Goal: Information Seeking & Learning: Find specific page/section

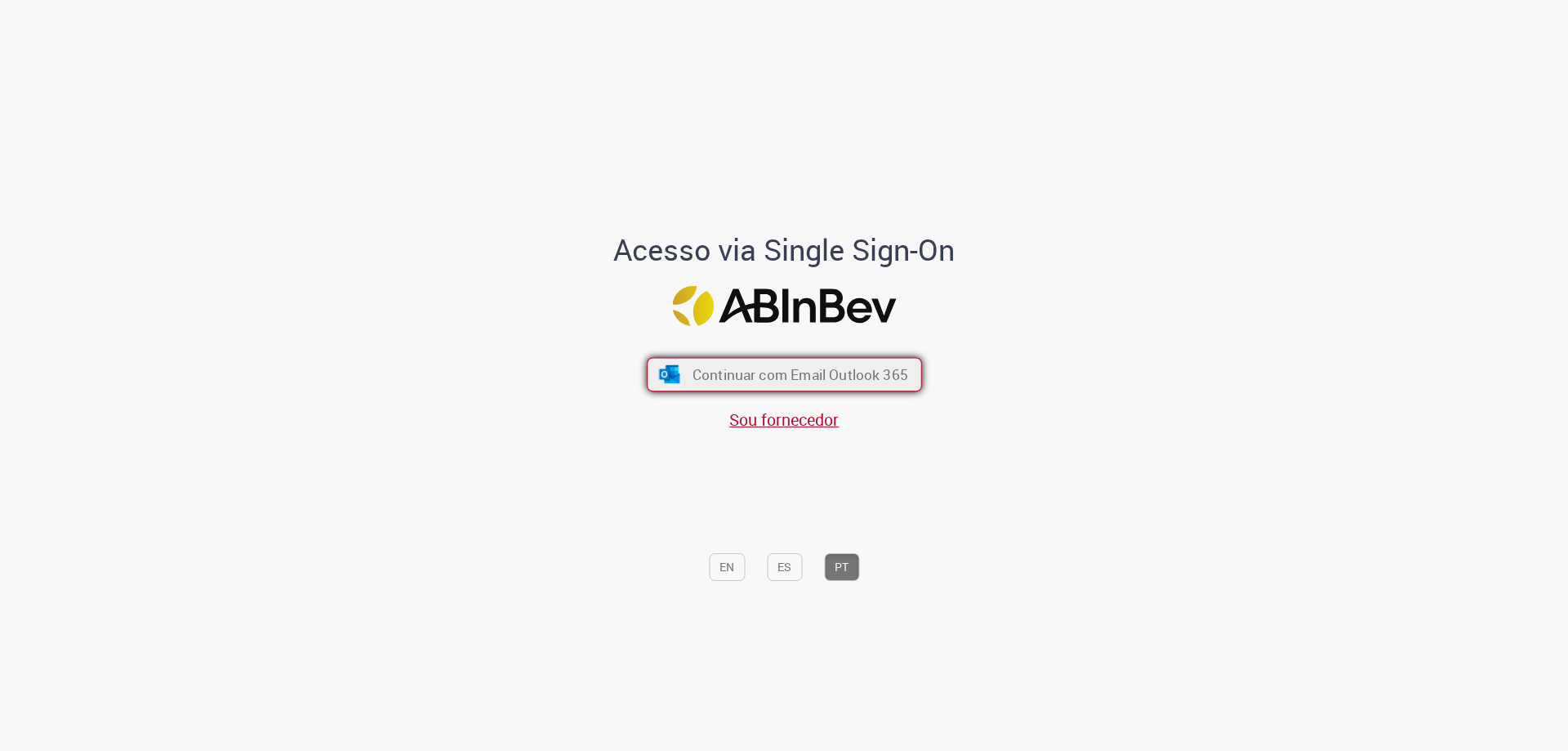
click at [808, 372] on span "Continuar com Email Outlook 365" at bounding box center [800, 374] width 215 height 19
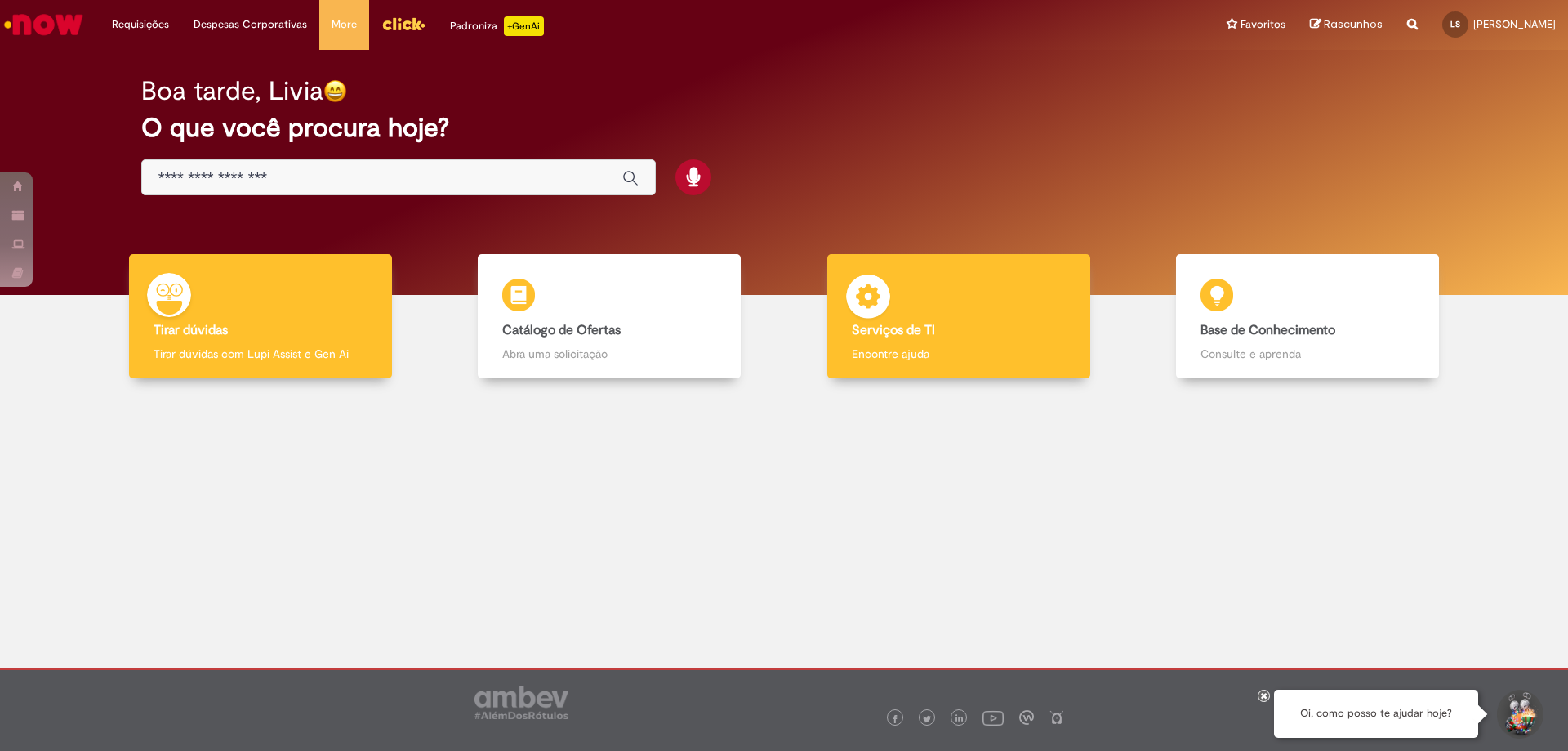
click at [872, 362] on p "Encontre ajuda" at bounding box center [958, 353] width 214 height 16
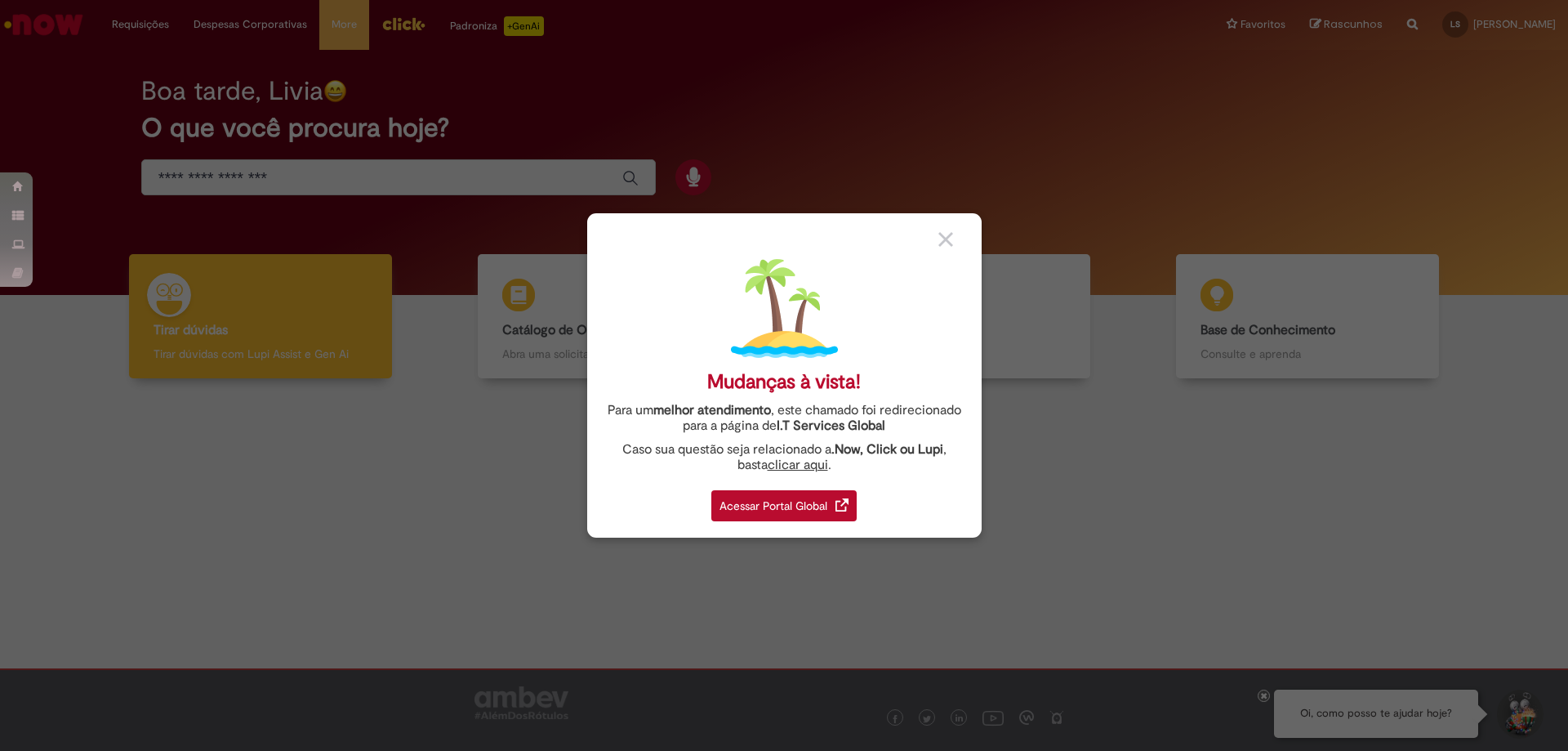
click at [798, 507] on div "Acessar Portal Global" at bounding box center [784, 506] width 145 height 31
click at [807, 510] on div "Acessar Portal Global" at bounding box center [784, 506] width 145 height 31
